Goal: Task Accomplishment & Management: Manage account settings

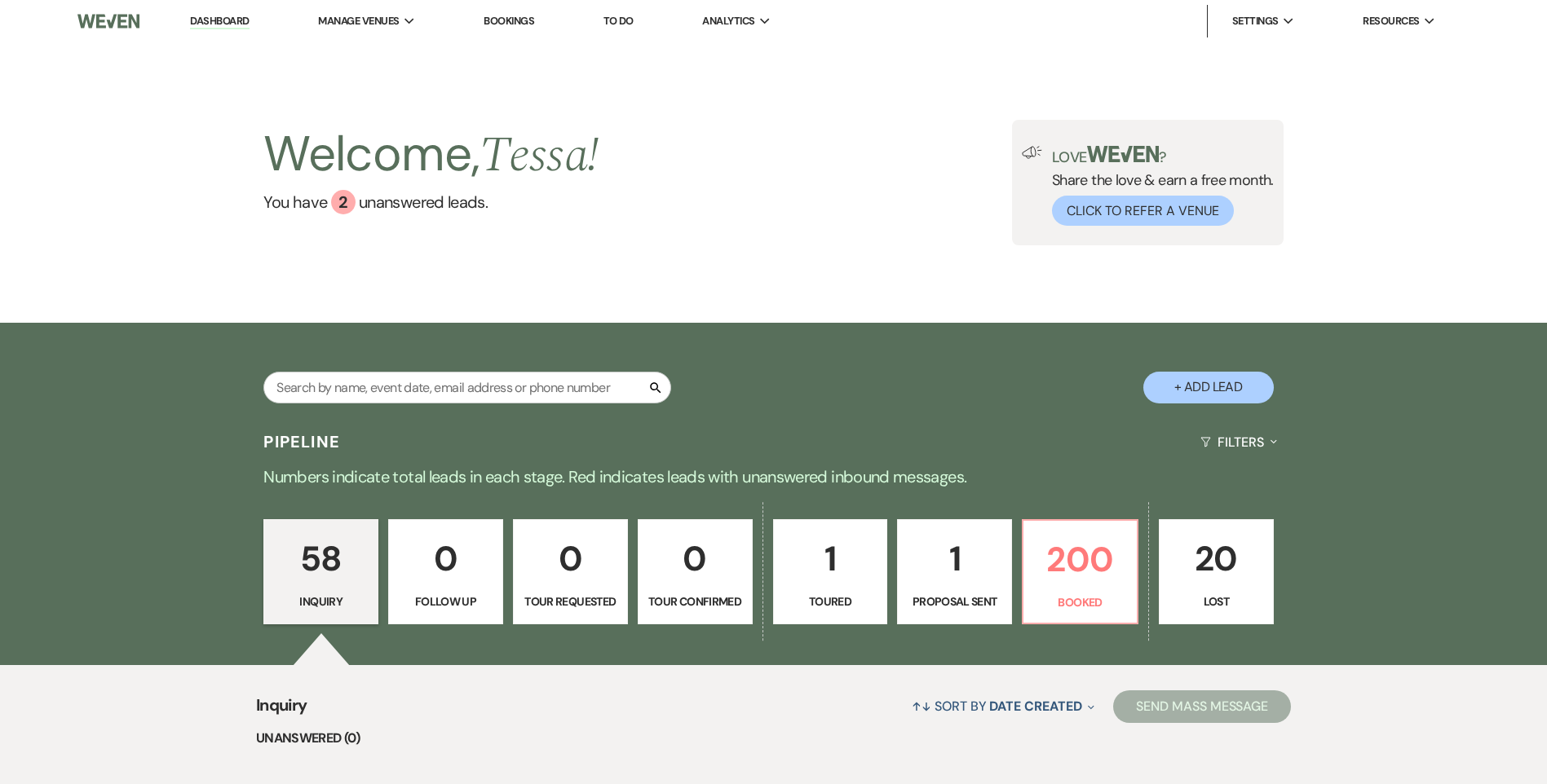
click at [381, 34] on li "Manage Venues Expand [GEOGRAPHIC_DATA][PERSON_NAME]" at bounding box center [366, 21] width 114 height 32
click at [387, 52] on li "[GEOGRAPHIC_DATA][PERSON_NAME]" at bounding box center [418, 53] width 182 height 16
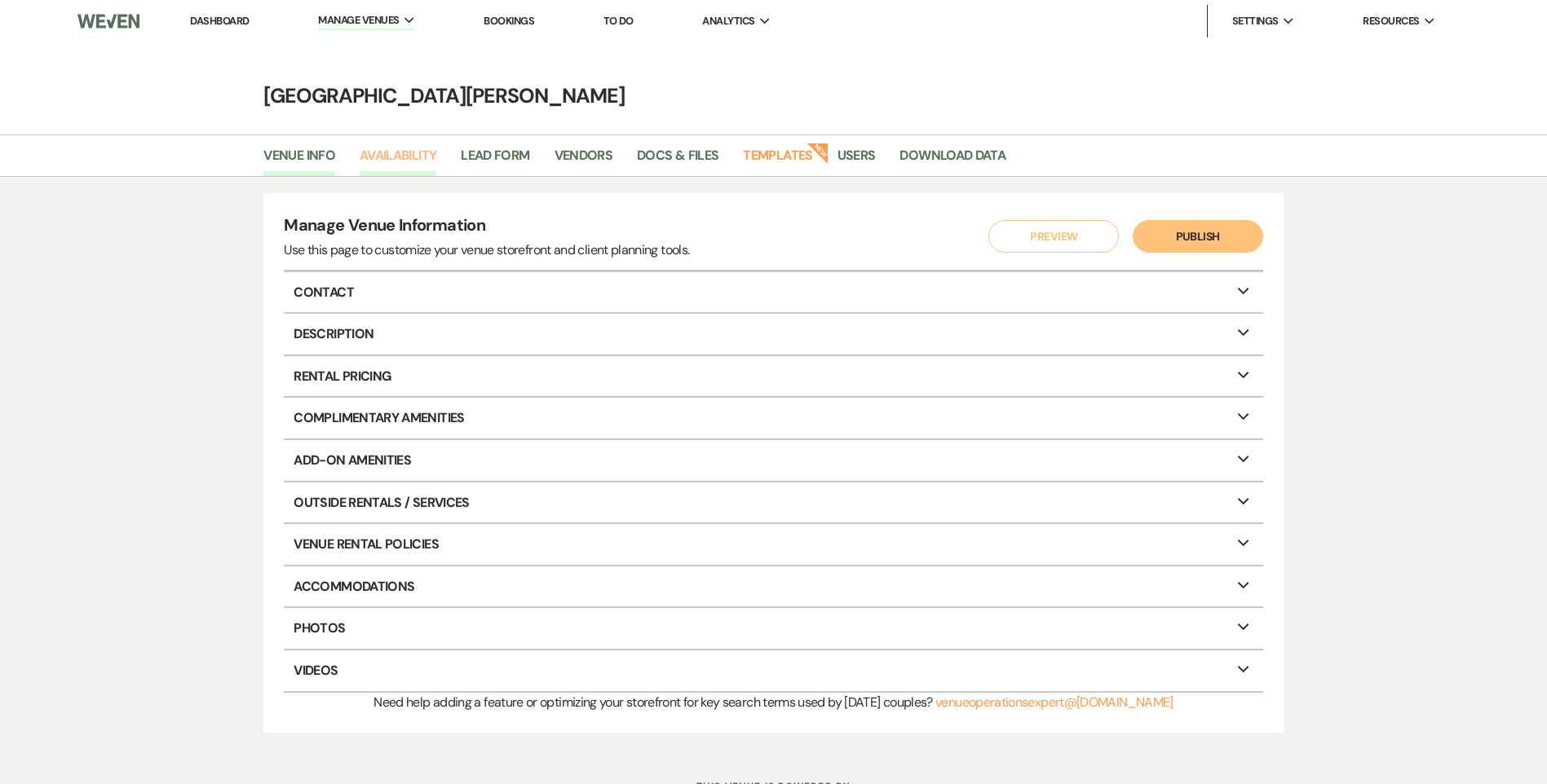
click at [403, 153] on link "Availability" at bounding box center [398, 160] width 76 height 31
select select "3"
select select "2026"
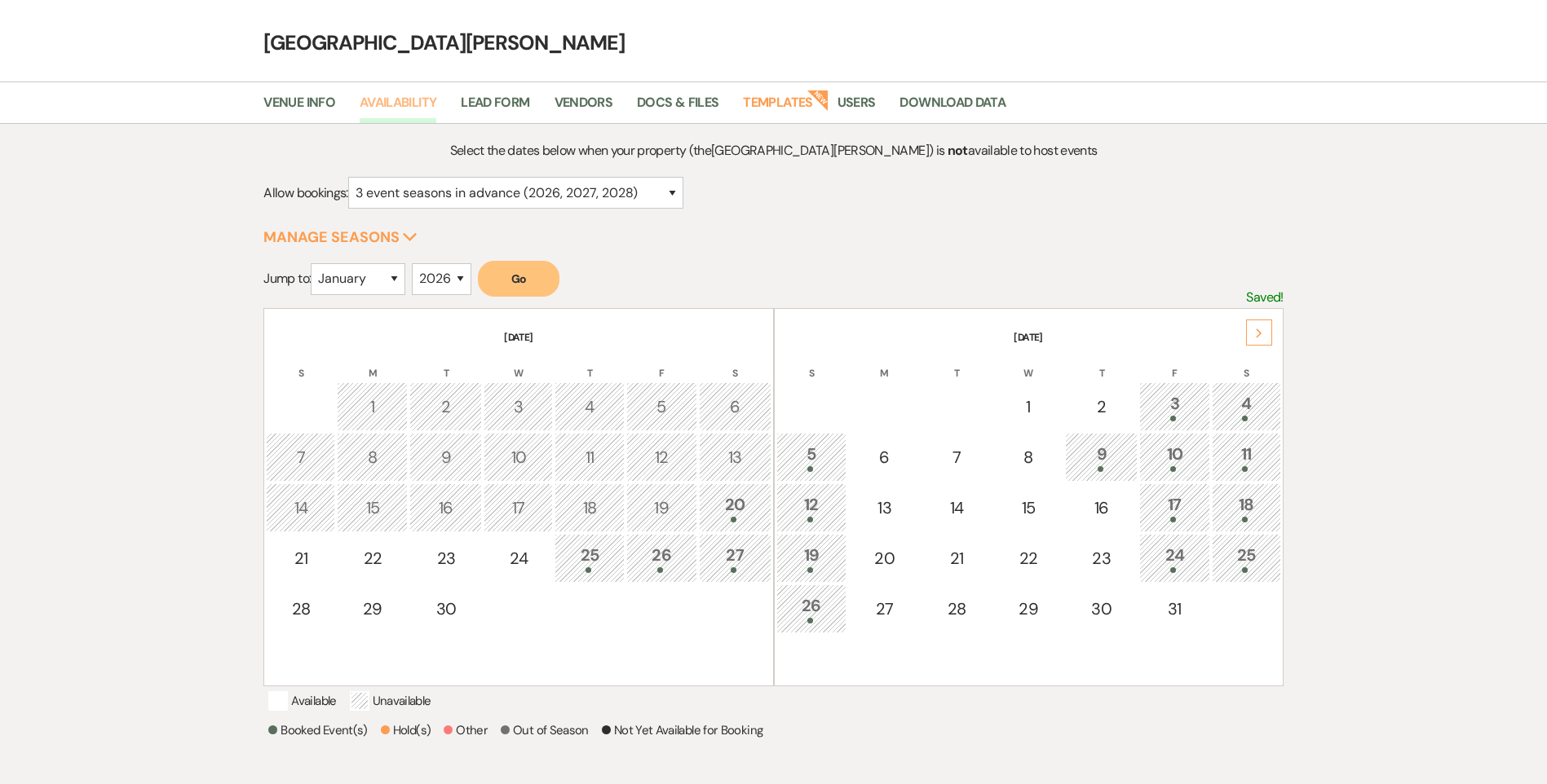
scroll to position [81, 0]
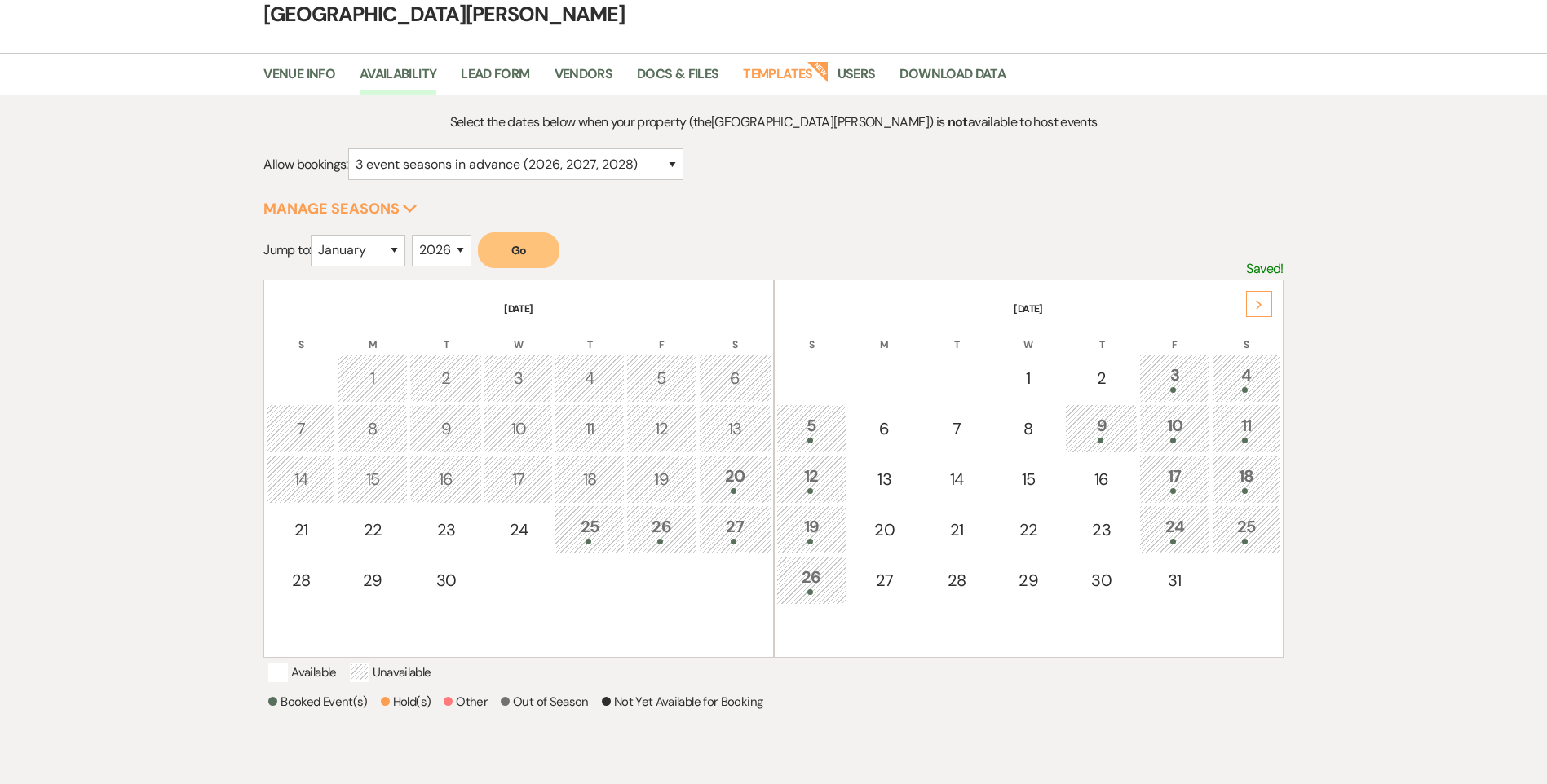
click at [1272, 306] on th "[DATE]" at bounding box center [1028, 299] width 504 height 34
click at [1267, 305] on div "Next" at bounding box center [1259, 303] width 26 height 26
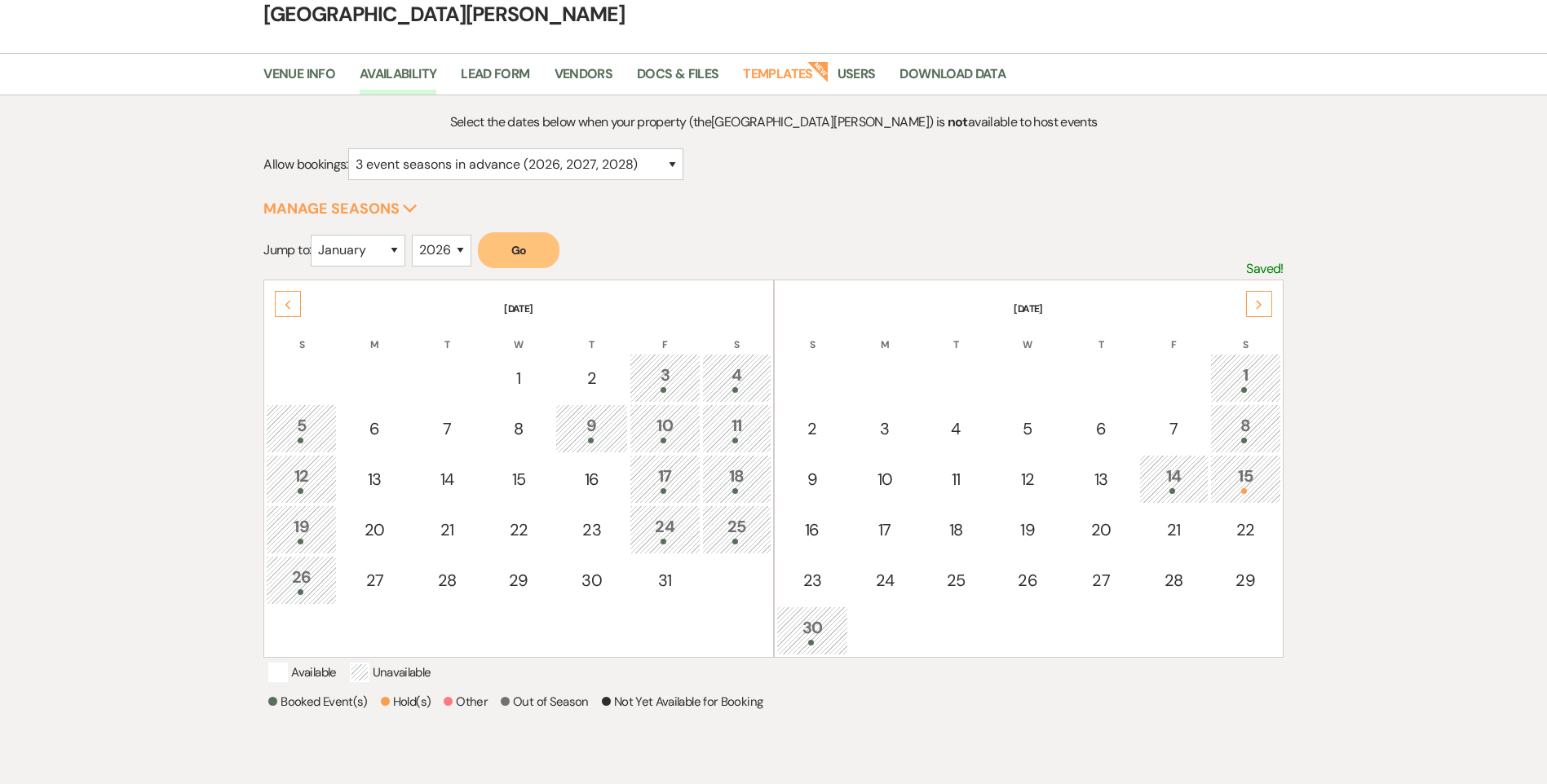
click at [1242, 362] on td "1" at bounding box center [1245, 378] width 71 height 49
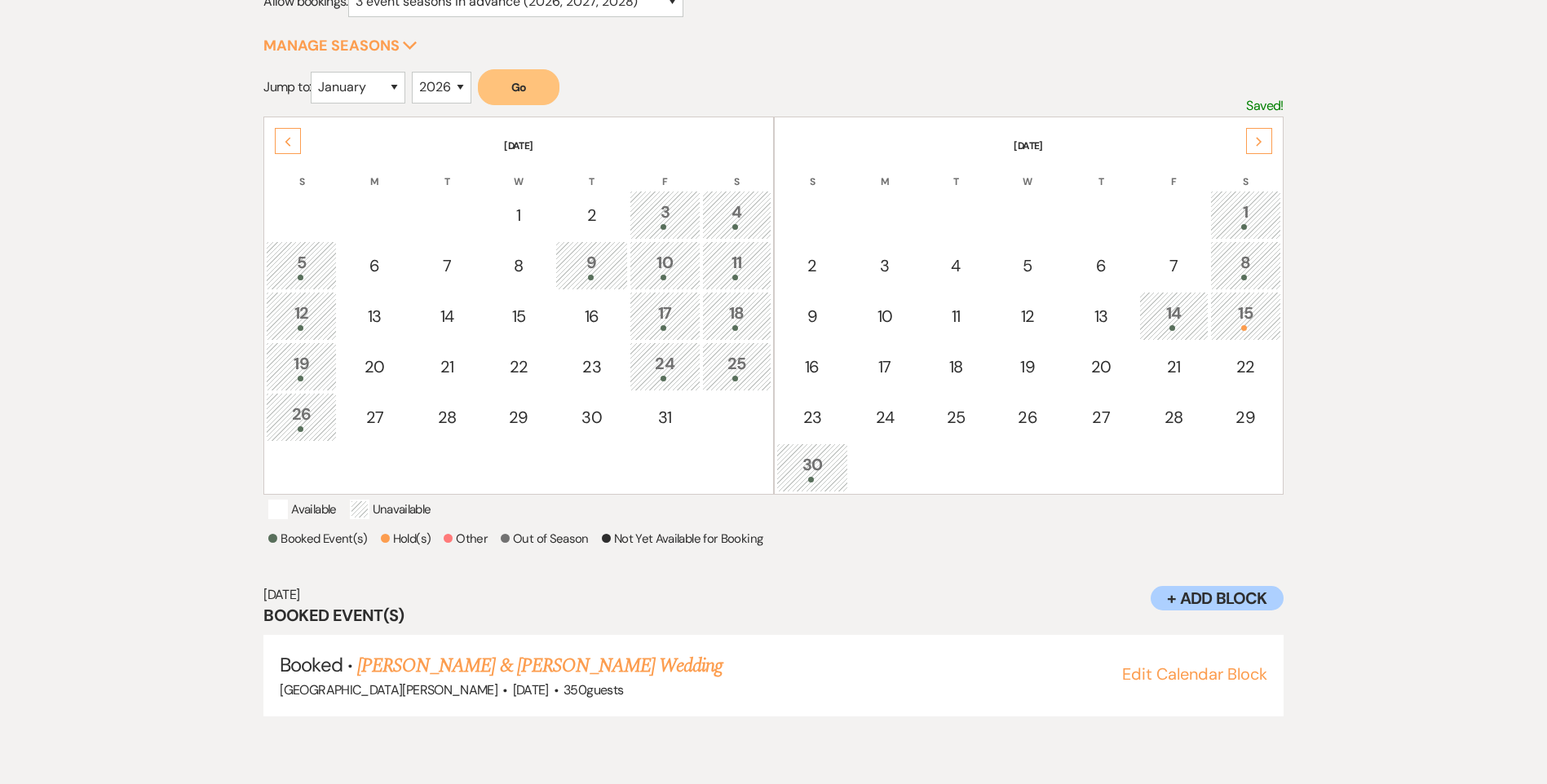
scroll to position [270, 0]
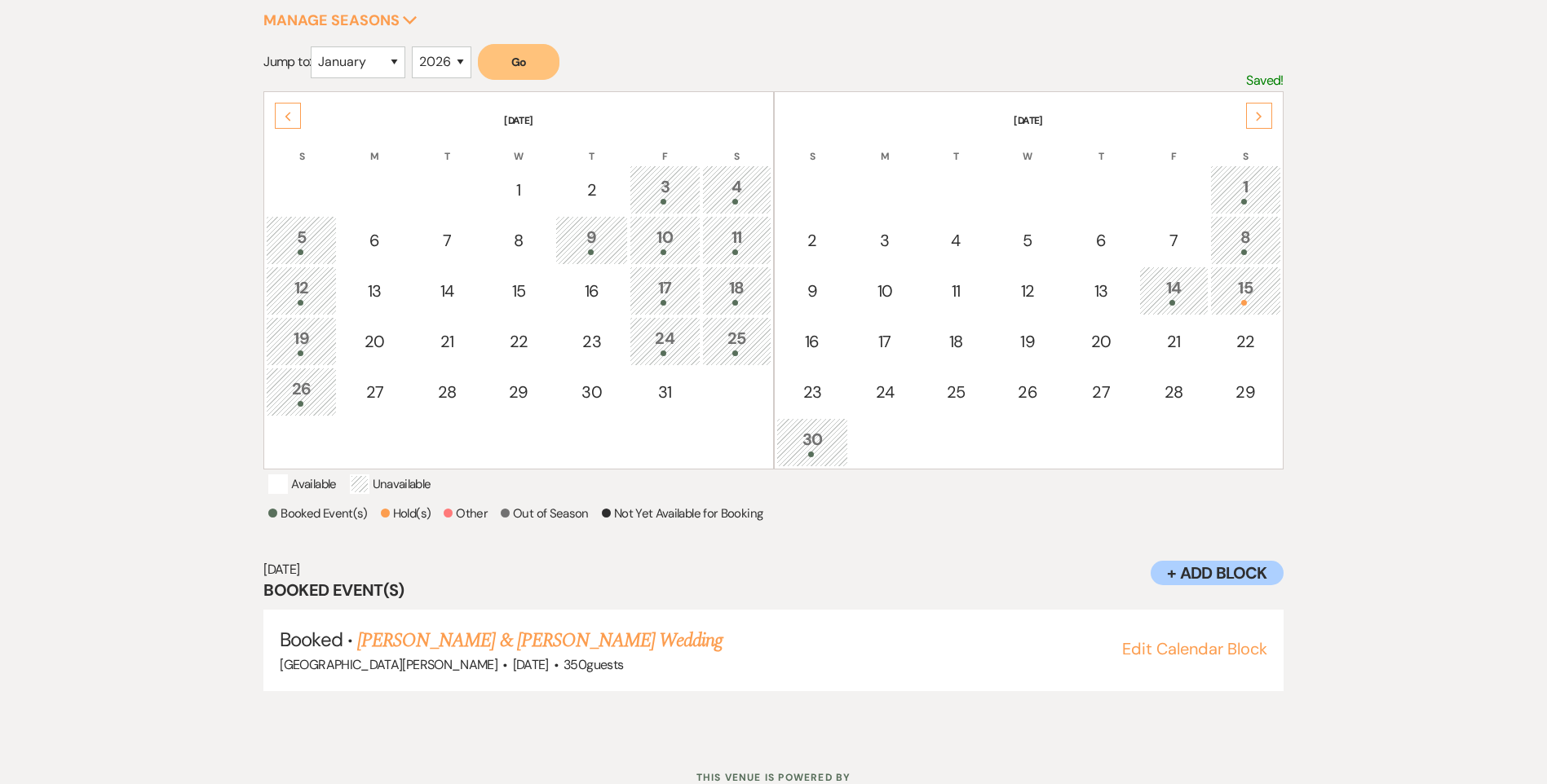
click at [1258, 240] on div "8" at bounding box center [1245, 240] width 53 height 31
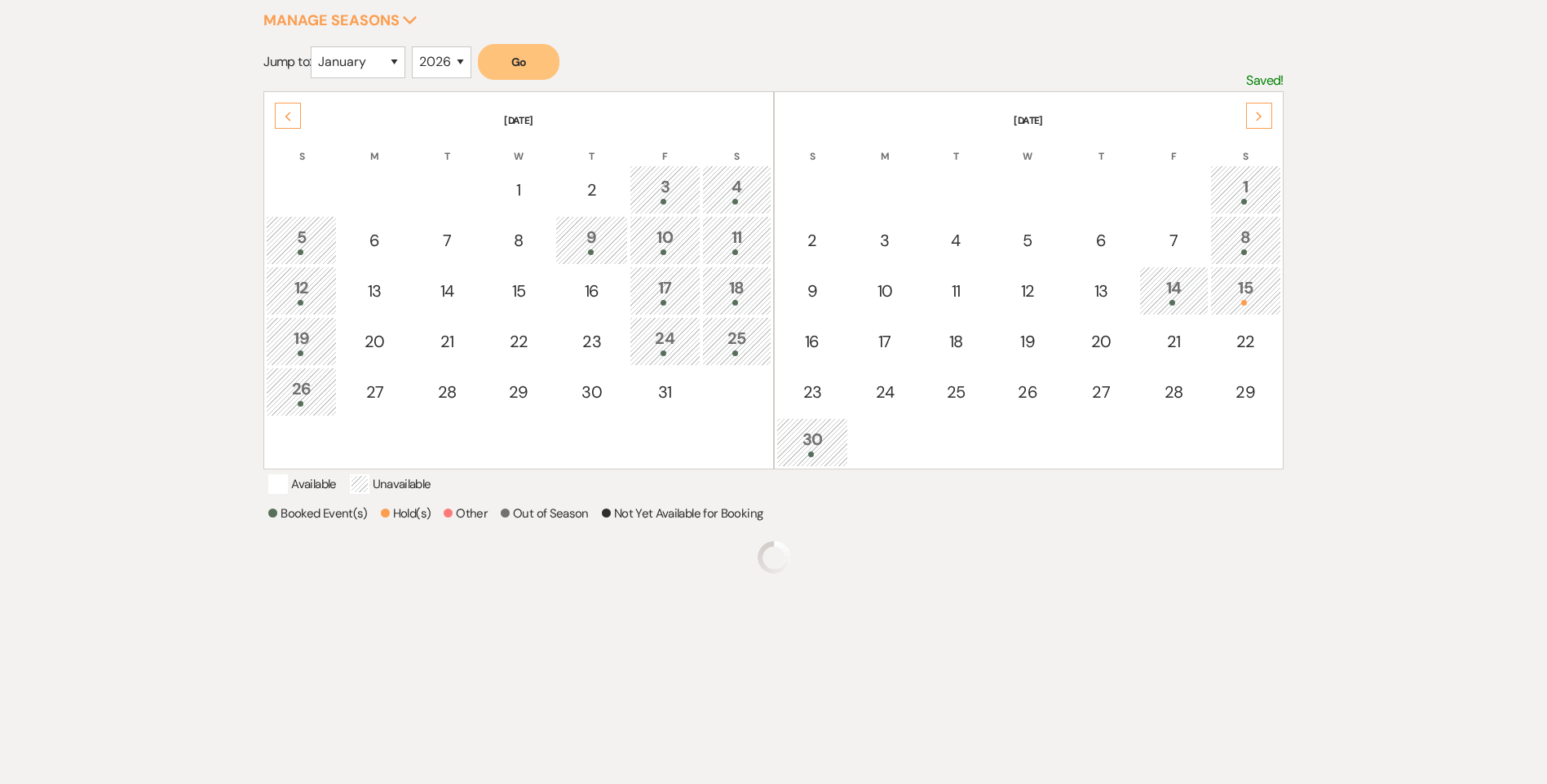
scroll to position [230, 0]
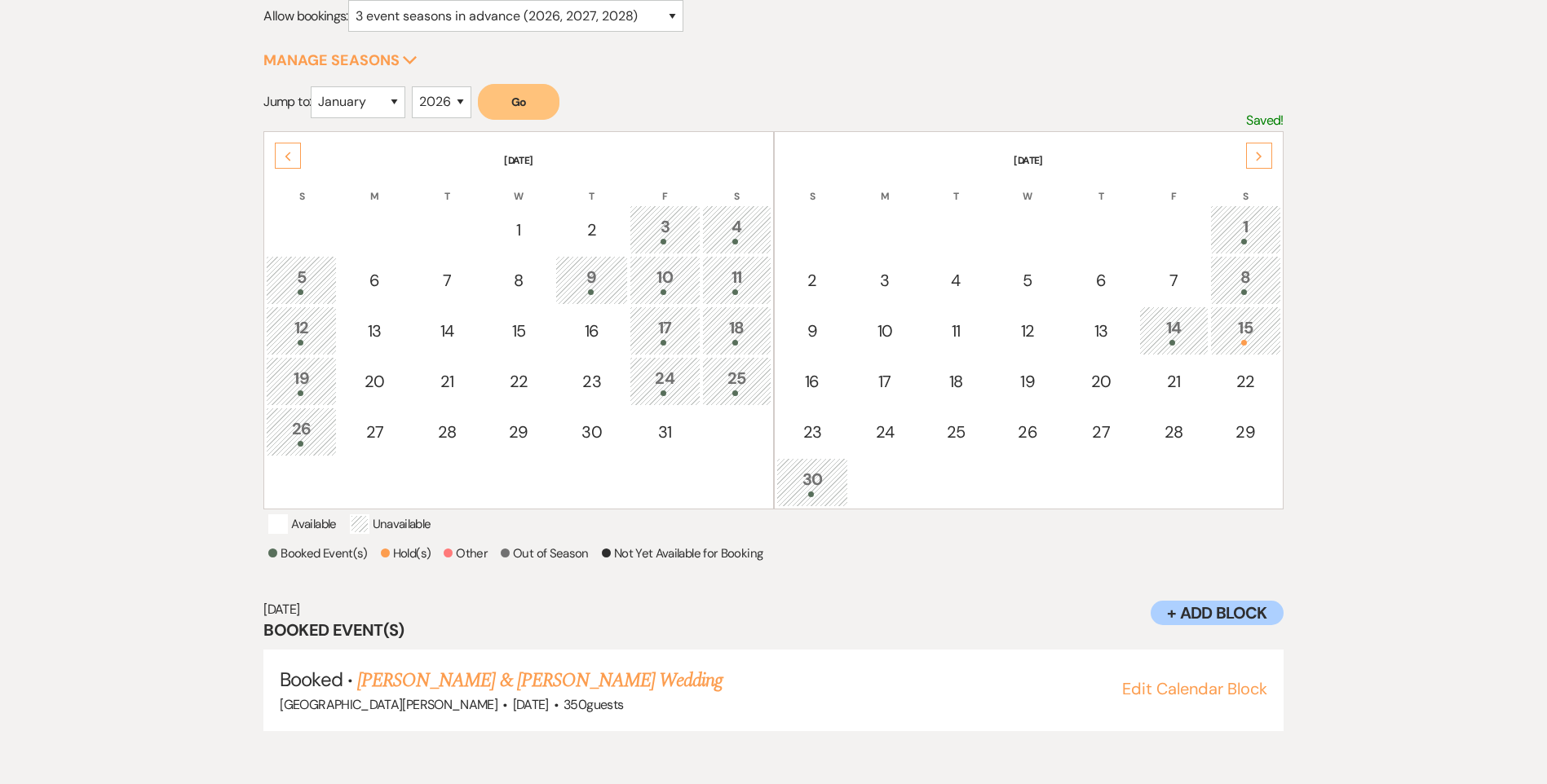
drag, startPoint x: 1233, startPoint y: 359, endPoint x: 1248, endPoint y: 350, distance: 17.5
click at [1233, 358] on td "22" at bounding box center [1245, 381] width 71 height 49
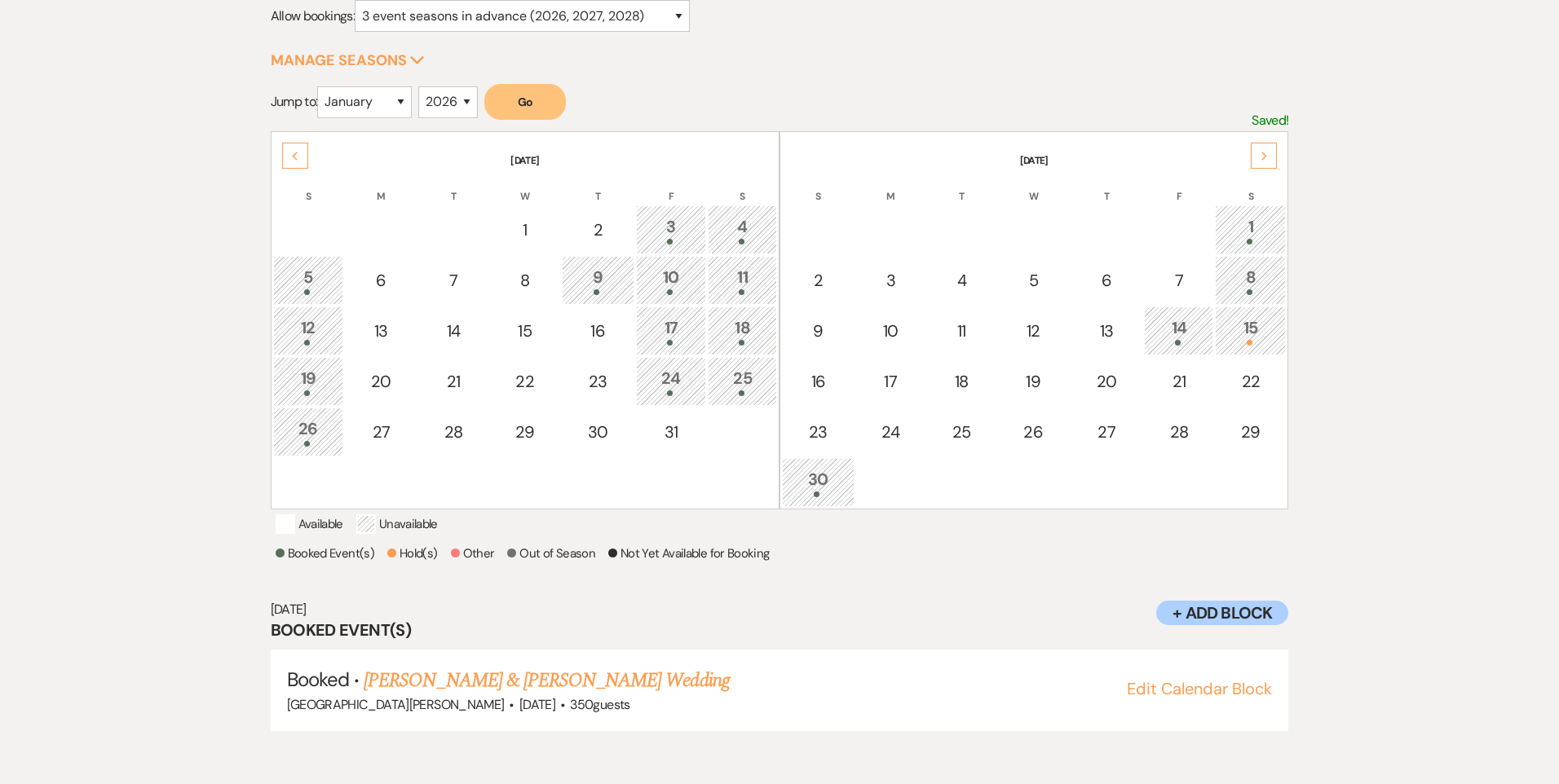
select select "other"
select select "false"
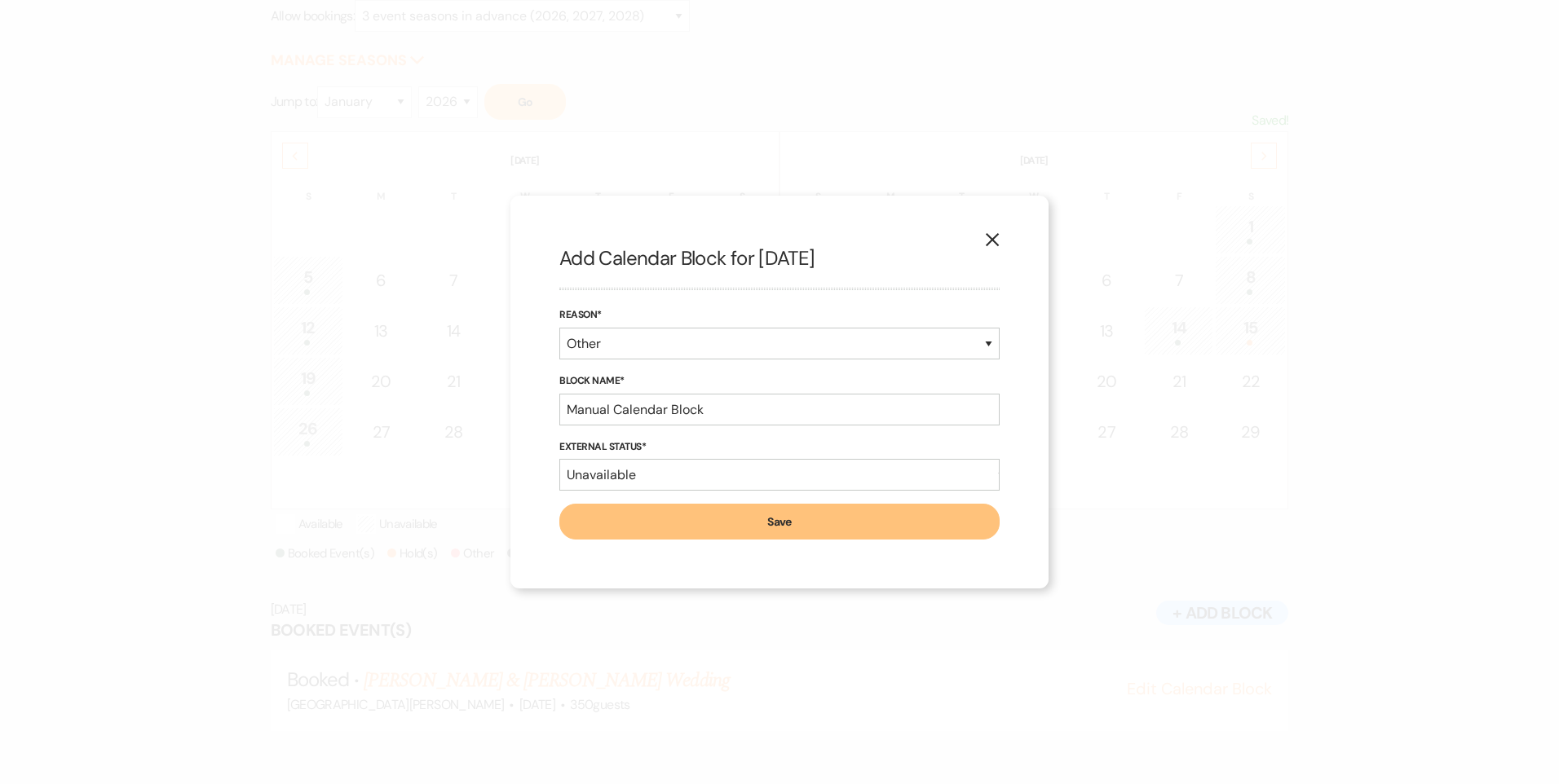
click at [1248, 350] on div "X Add Calendar Block for [DATE] Reason* Booked Event Hold Other Block Name* Man…" at bounding box center [779, 392] width 1559 height 784
click at [980, 236] on button "X" at bounding box center [992, 239] width 25 height 29
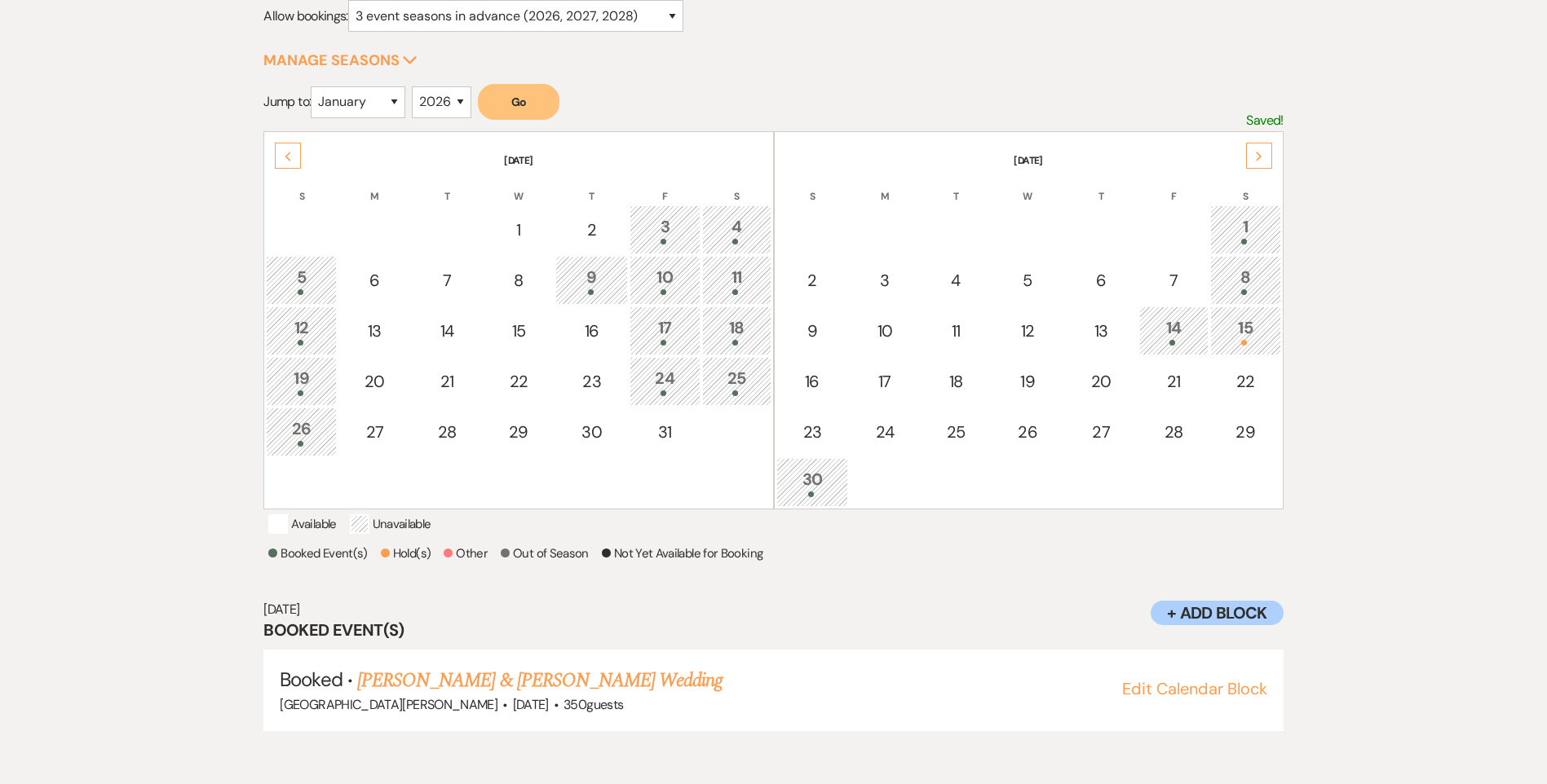
click at [1249, 325] on div "15" at bounding box center [1245, 331] width 53 height 31
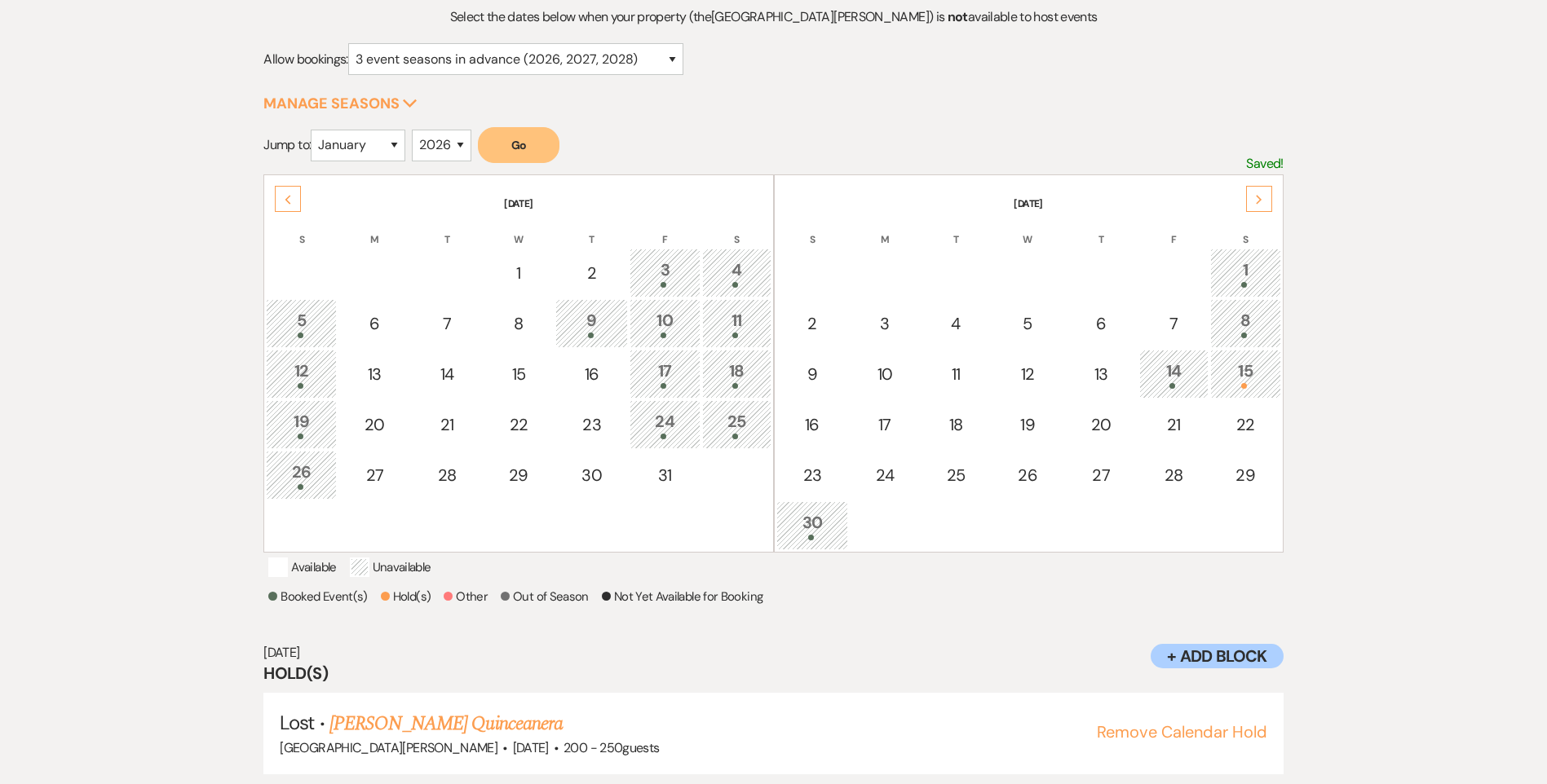
scroll to position [245, 0]
